Goal: Transaction & Acquisition: Subscribe to service/newsletter

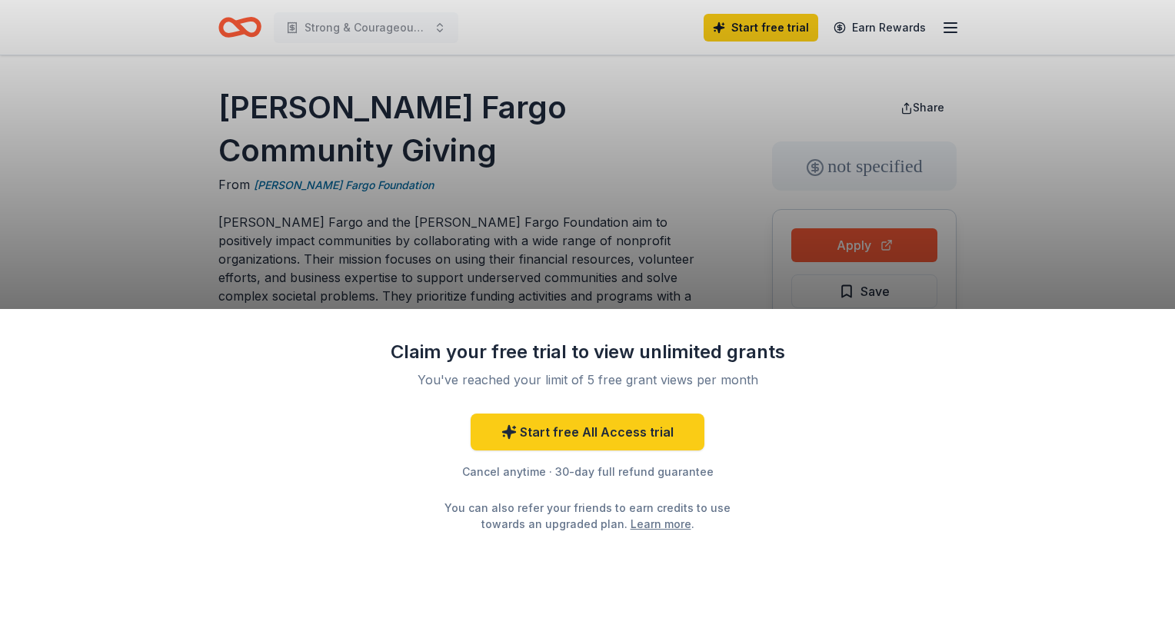
click at [628, 222] on div "Claim your free trial to view unlimited grants You've reached your limit of 5 f…" at bounding box center [587, 309] width 1175 height 618
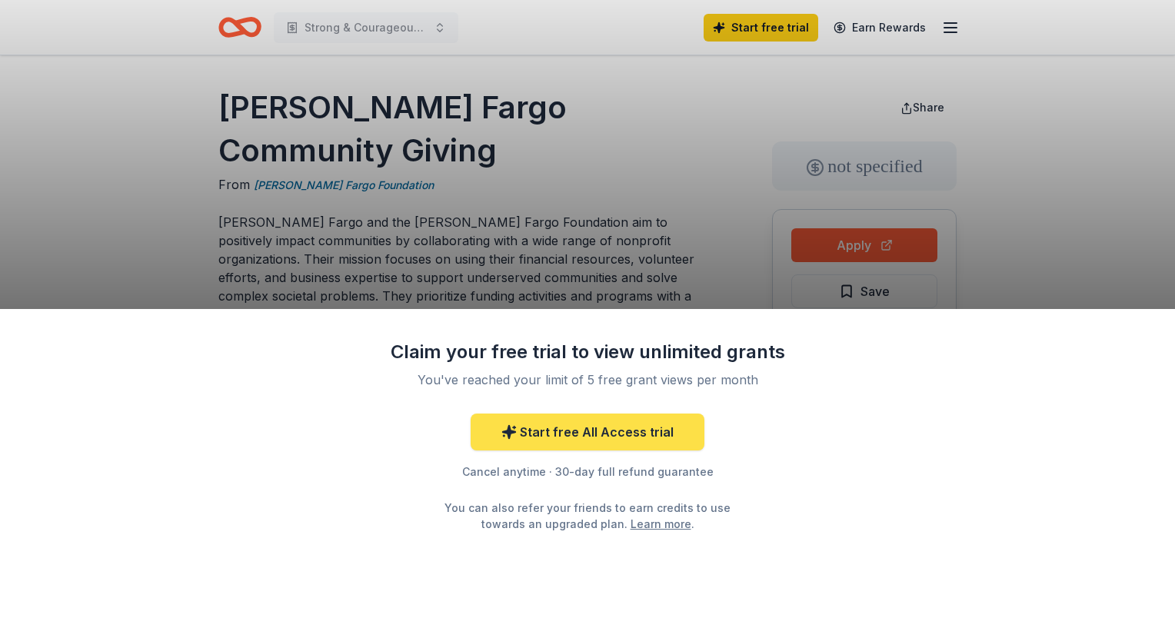
click at [595, 441] on link "Start free All Access trial" at bounding box center [588, 432] width 234 height 37
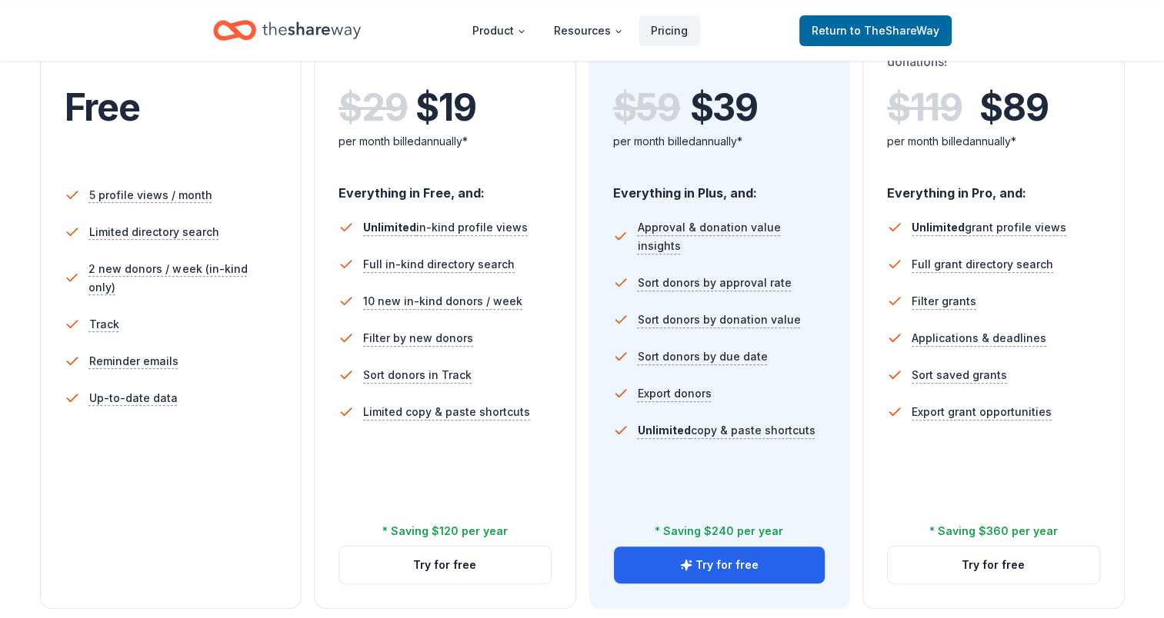
scroll to position [352, 0]
click at [717, 572] on button "Try for free" at bounding box center [720, 564] width 212 height 37
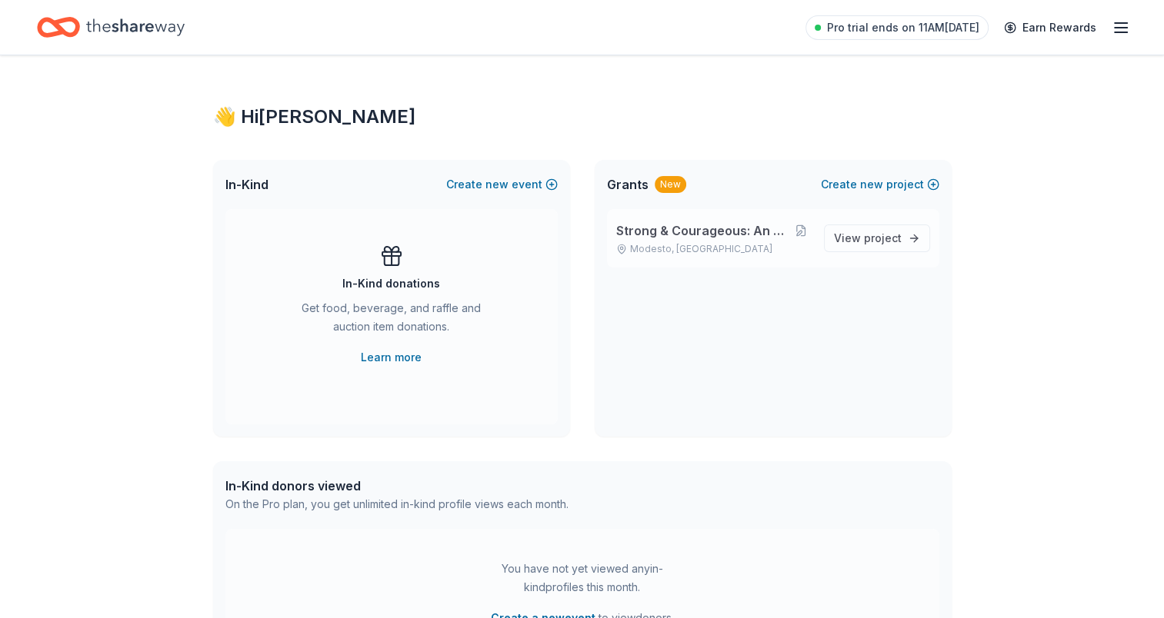
click at [688, 232] on span "Strong & Courageous: An S2Savers Initiative" at bounding box center [703, 231] width 175 height 18
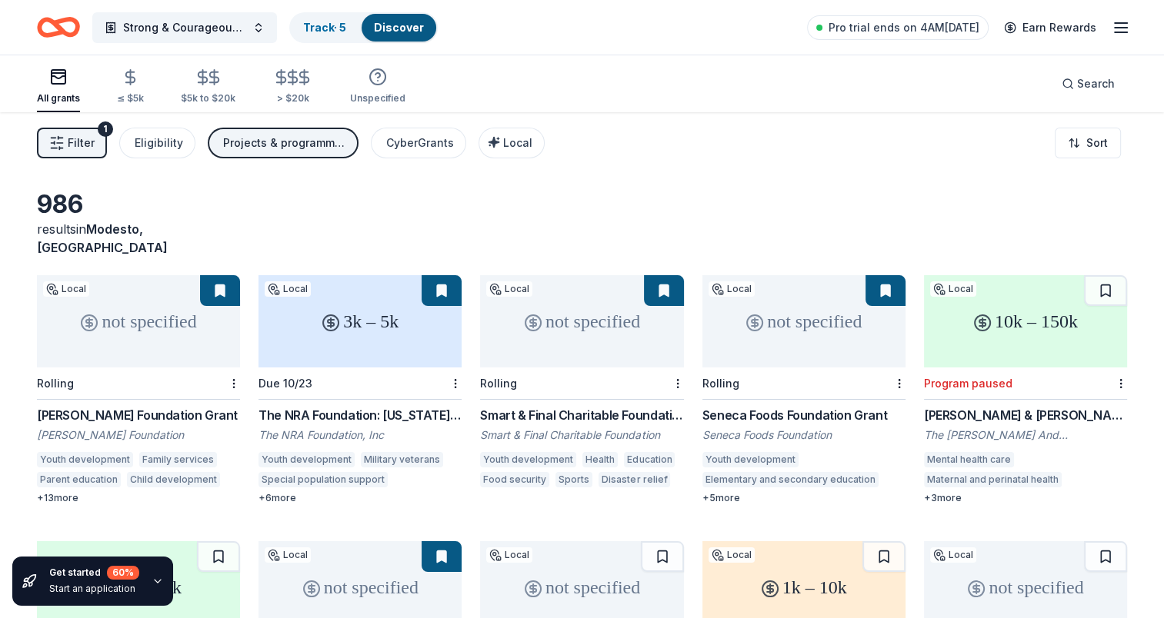
click at [588, 406] on div "Smart & Final Charitable Foundation Donations" at bounding box center [581, 415] width 203 height 18
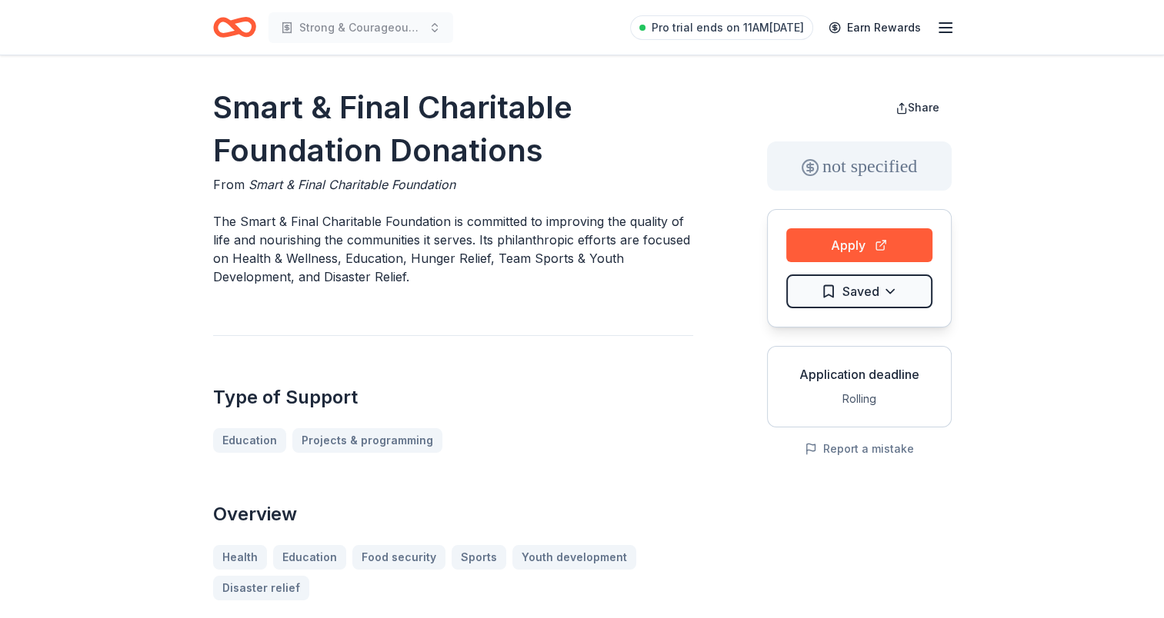
drag, startPoint x: 535, startPoint y: 474, endPoint x: 478, endPoint y: 540, distance: 87.8
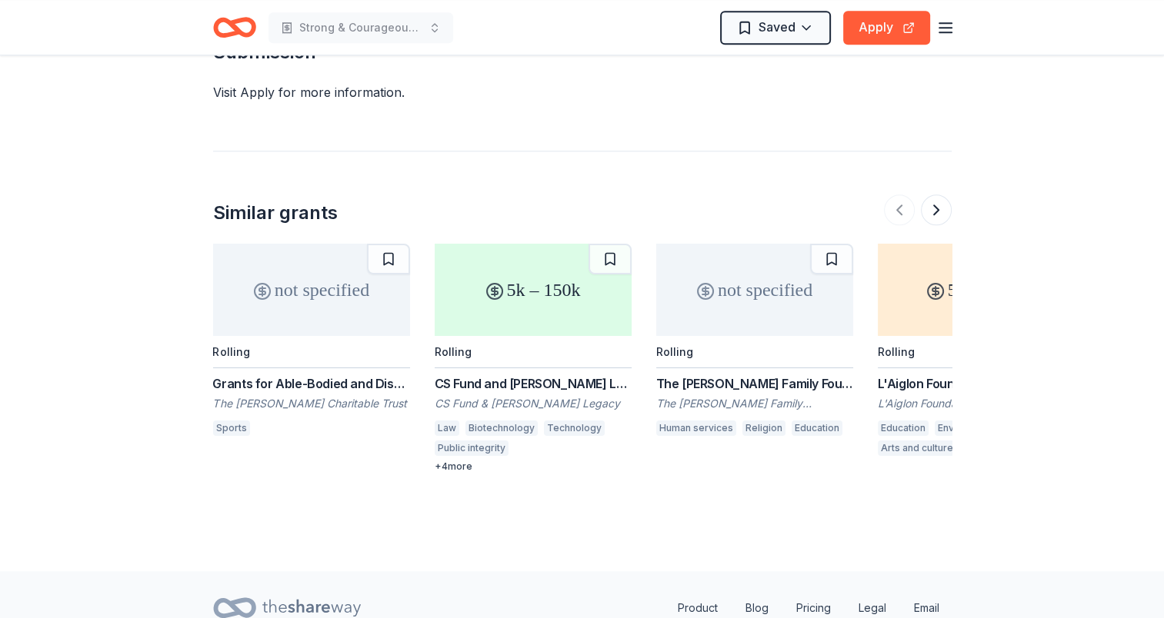
scroll to position [1609, 0]
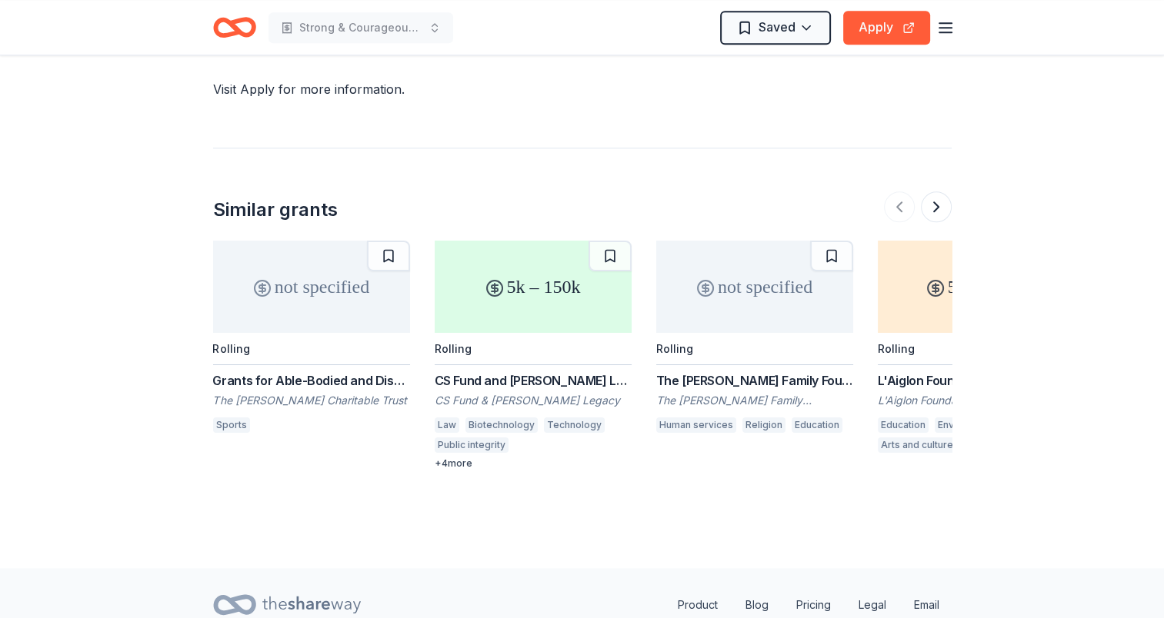
click at [745, 380] on div "The [PERSON_NAME] Family Foundation Grant" at bounding box center [754, 380] width 197 height 18
click at [268, 377] on div "Grants for Able-Bodied and Disabled Sportspeople and Athletes / Equipment for S…" at bounding box center [311, 380] width 197 height 18
click at [935, 206] on button at bounding box center [936, 207] width 31 height 31
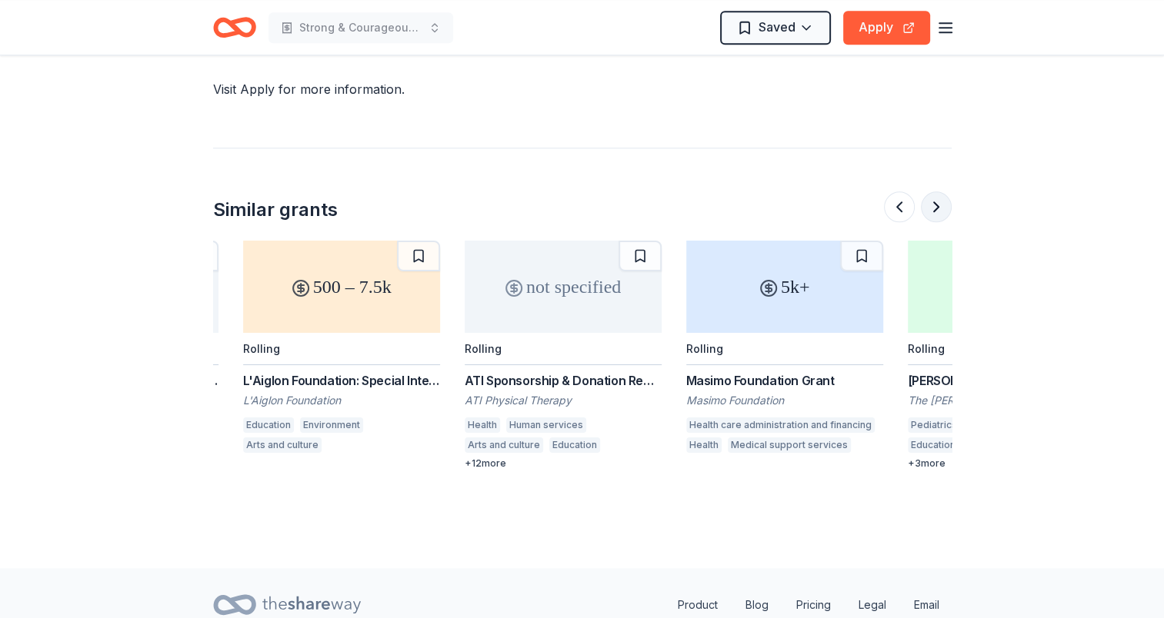
scroll to position [0, 665]
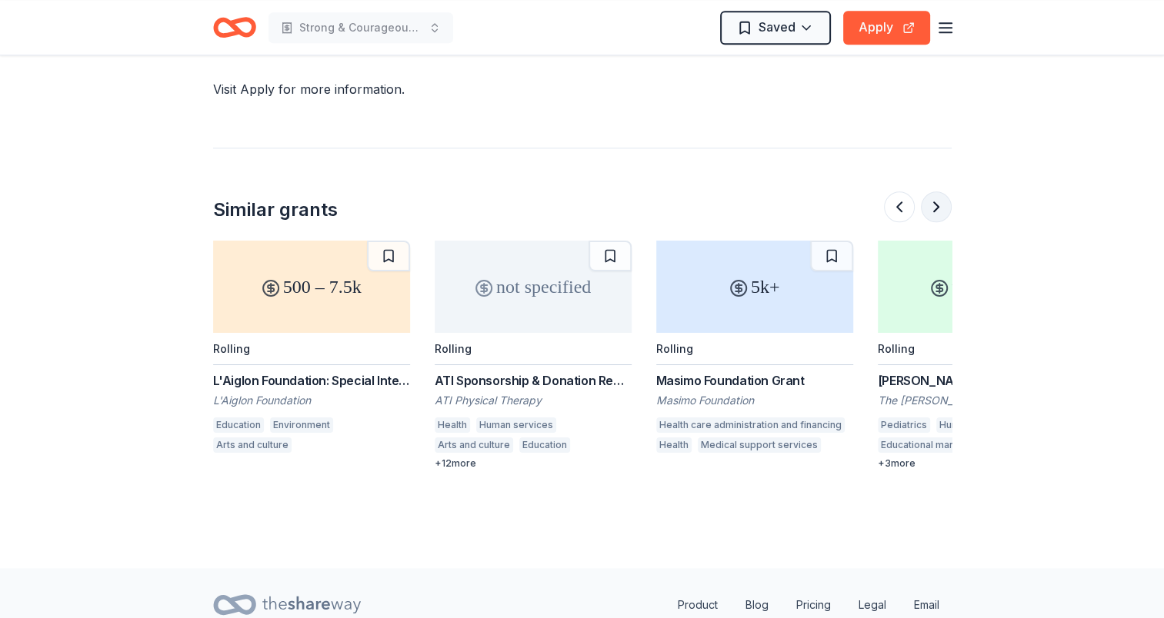
click at [935, 206] on button at bounding box center [936, 207] width 31 height 31
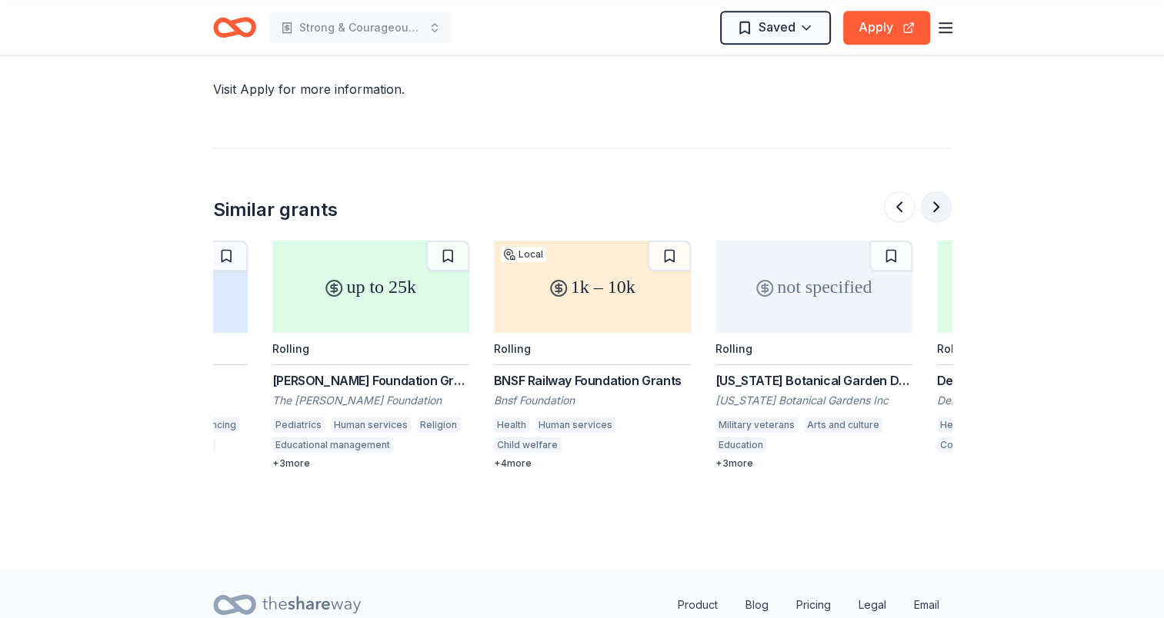
scroll to position [0, 1329]
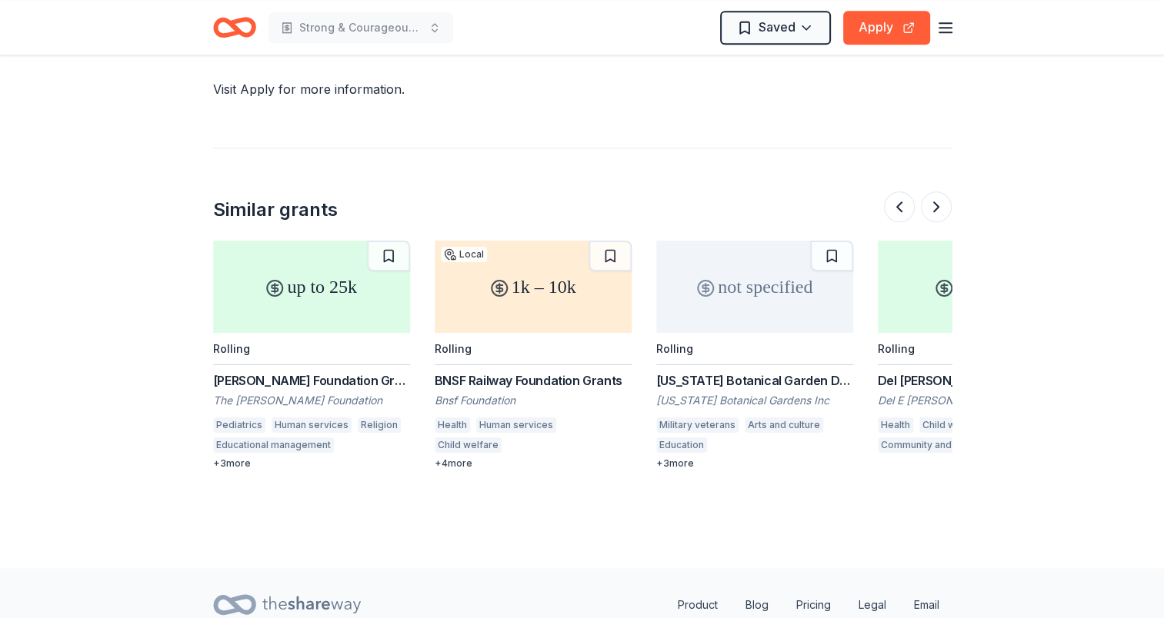
click at [933, 396] on div "Del E Webb Foundation" at bounding box center [976, 400] width 197 height 15
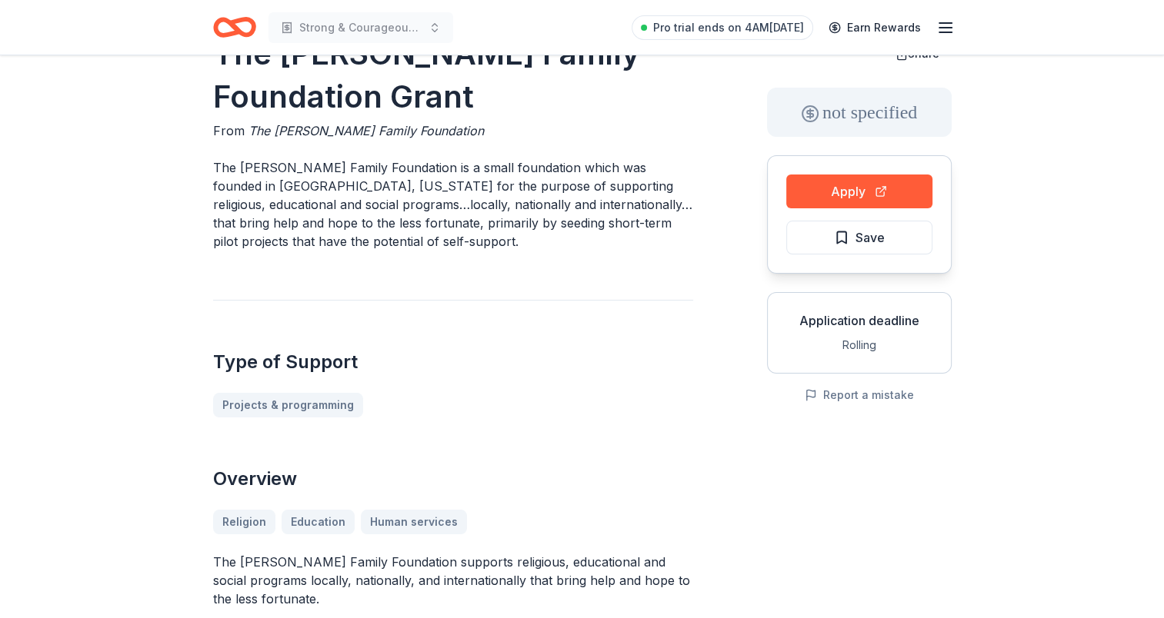
scroll to position [50, 0]
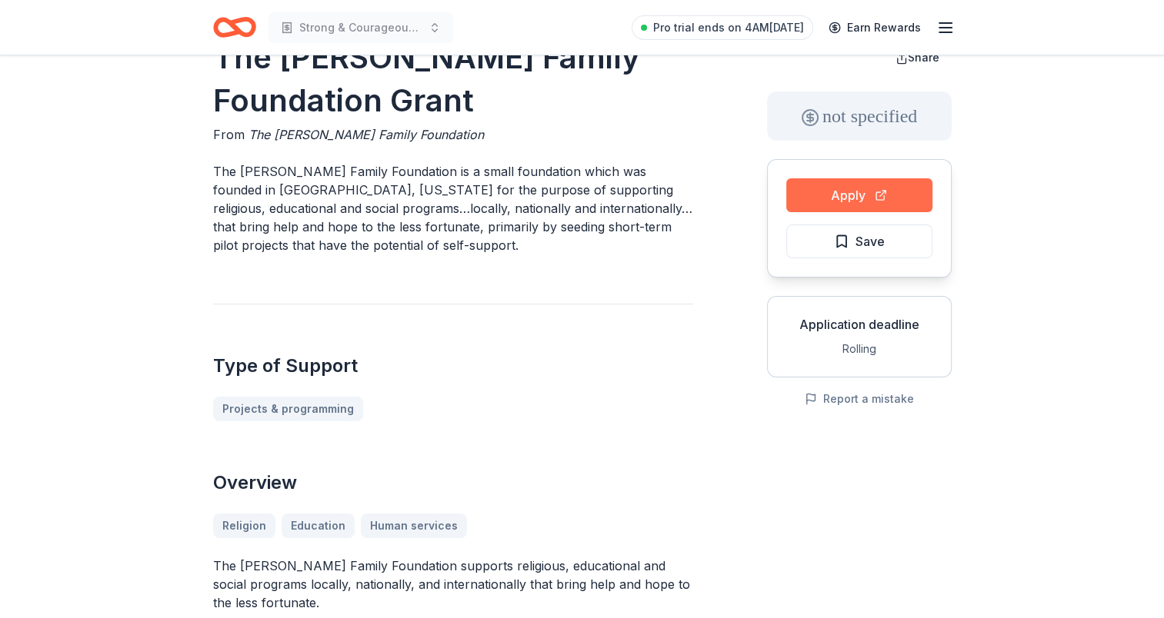
click at [857, 198] on button "Apply" at bounding box center [859, 195] width 146 height 34
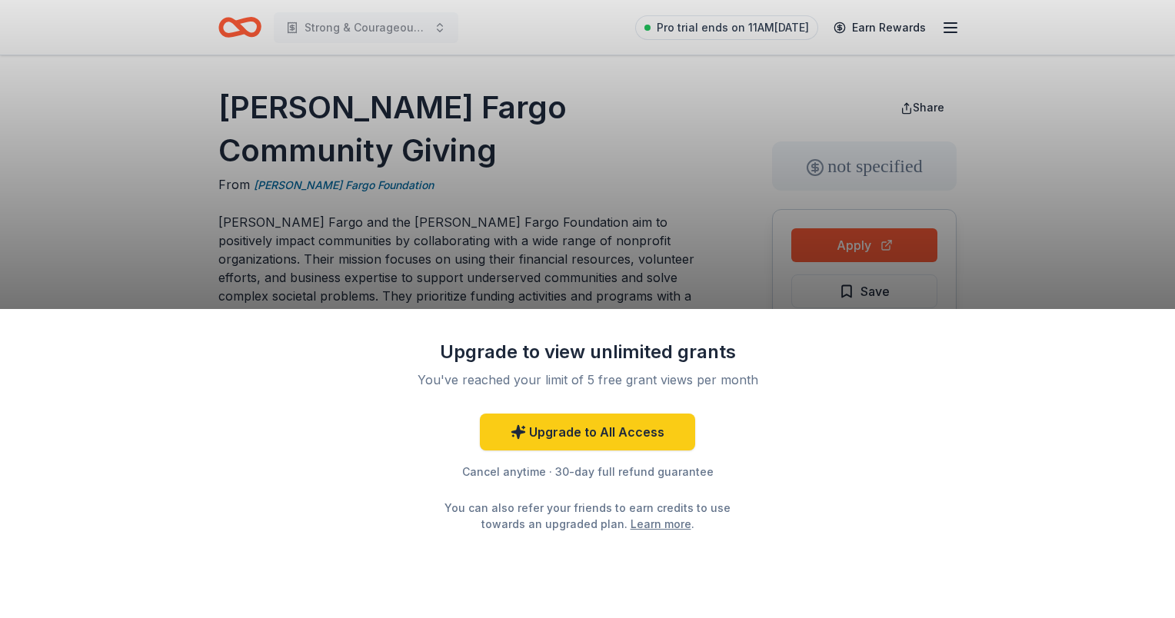
click at [738, 92] on div "Upgrade to view unlimited grants You've reached your limit of 5 free grant view…" at bounding box center [587, 309] width 1175 height 618
click at [435, 229] on div "Upgrade to view unlimited grants You've reached your limit of 5 free grant view…" at bounding box center [587, 309] width 1175 height 618
drag, startPoint x: 435, startPoint y: 229, endPoint x: 570, endPoint y: 427, distance: 239.1
click at [570, 427] on div "Upgrade to view unlimited grants You've reached your limit of 5 free grant view…" at bounding box center [587, 309] width 1175 height 618
click at [570, 427] on link "Upgrade to All Access" at bounding box center [587, 432] width 215 height 37
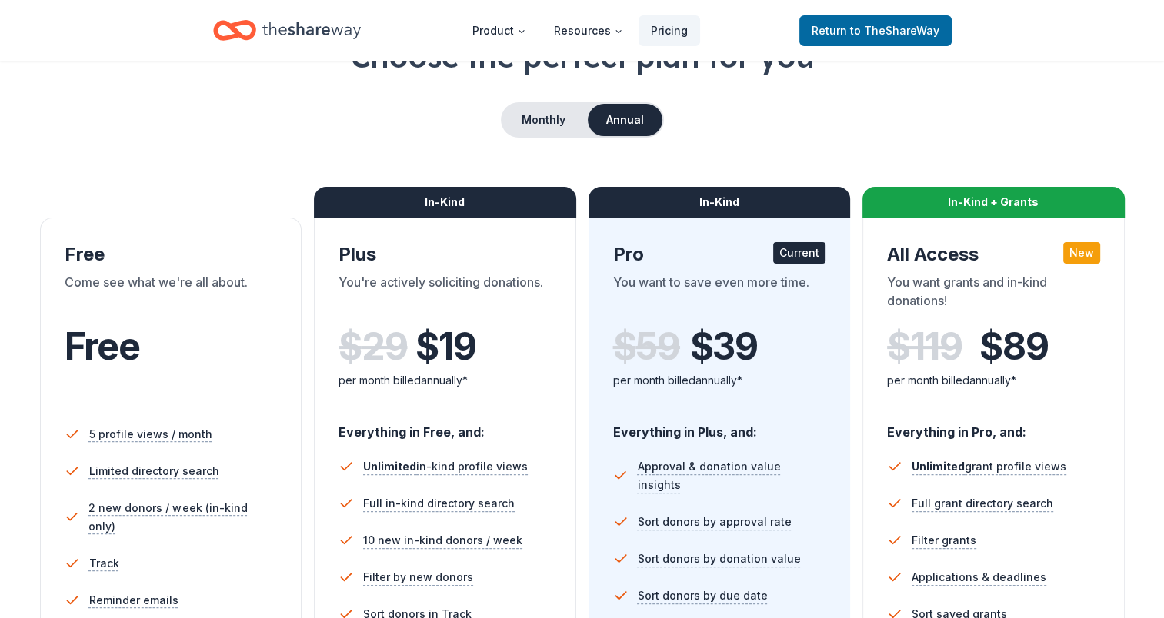
scroll to position [82, 0]
